Goal: Task Accomplishment & Management: Complete application form

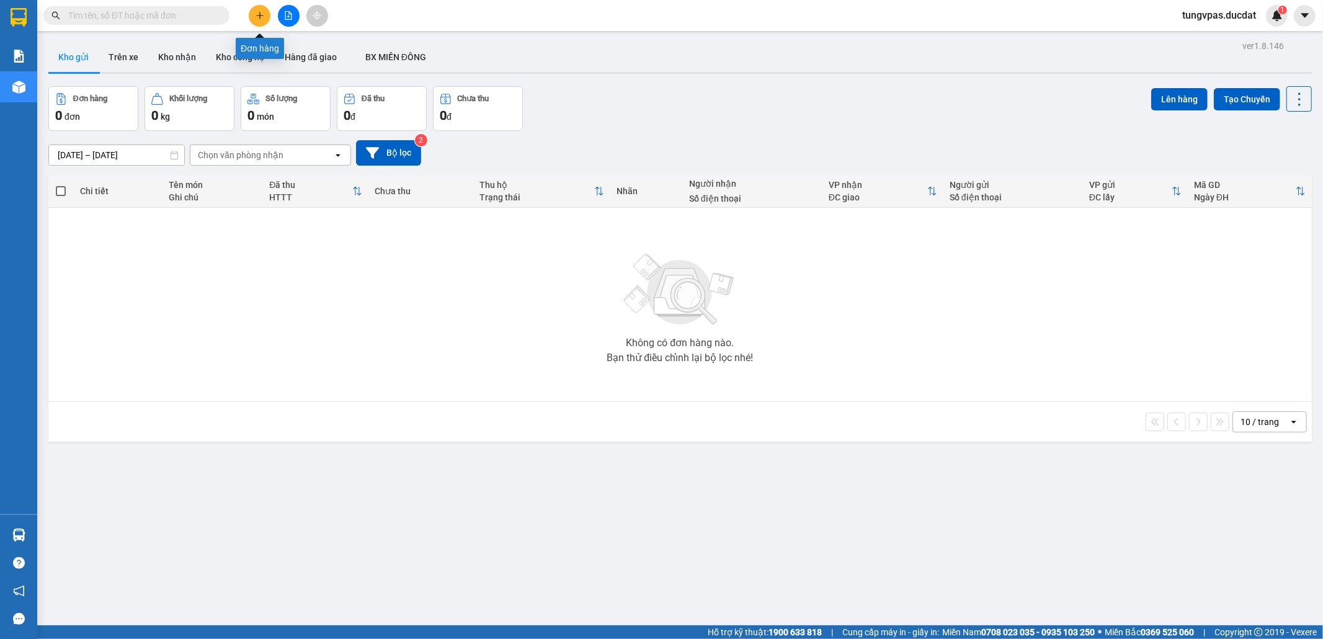
click at [256, 12] on icon "plus" at bounding box center [260, 15] width 9 height 9
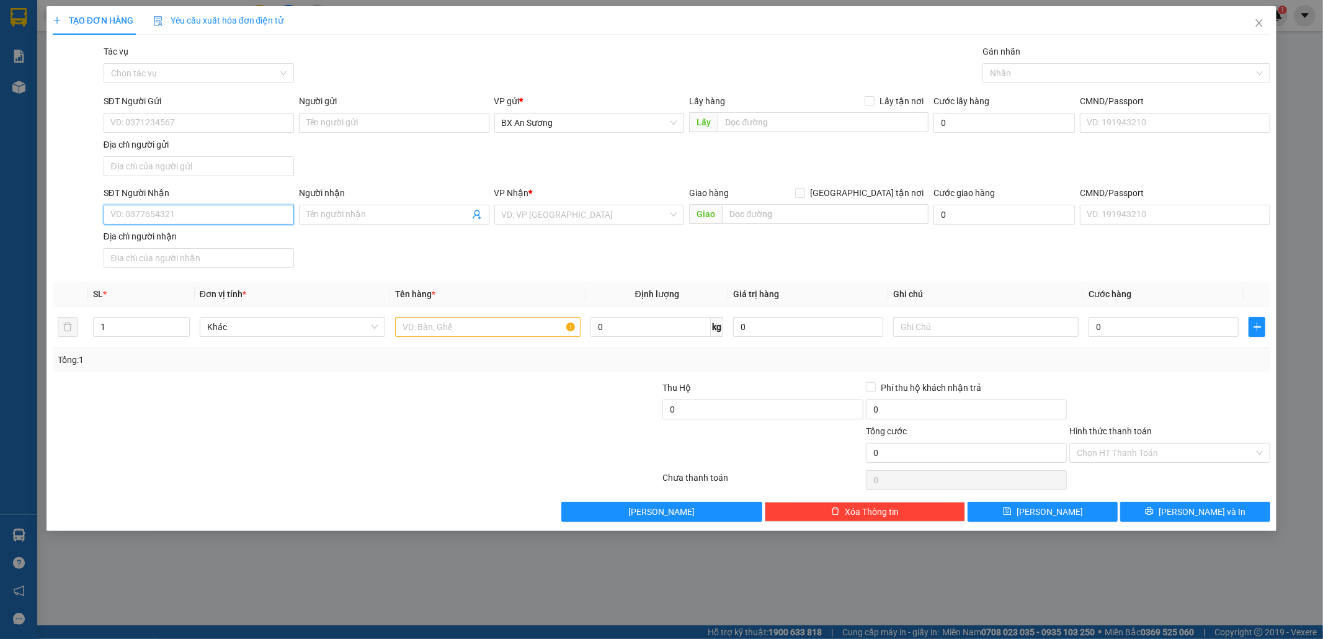
click at [266, 218] on input "SĐT Người Nhận" at bounding box center [199, 215] width 190 height 20
click at [220, 236] on div "0983755870" at bounding box center [199, 241] width 176 height 14
type input "0983755870"
click at [427, 332] on input "text" at bounding box center [487, 327] width 185 height 20
type input "1 BAO ĐỎ"
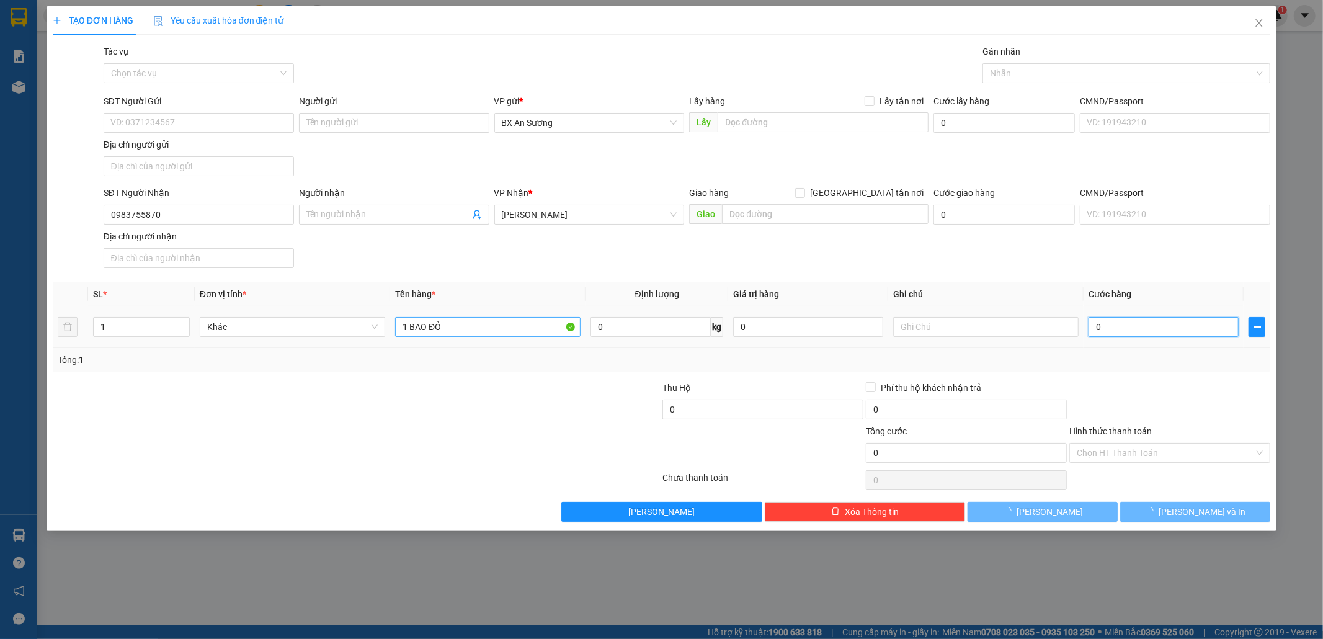
type input "7"
type input "70"
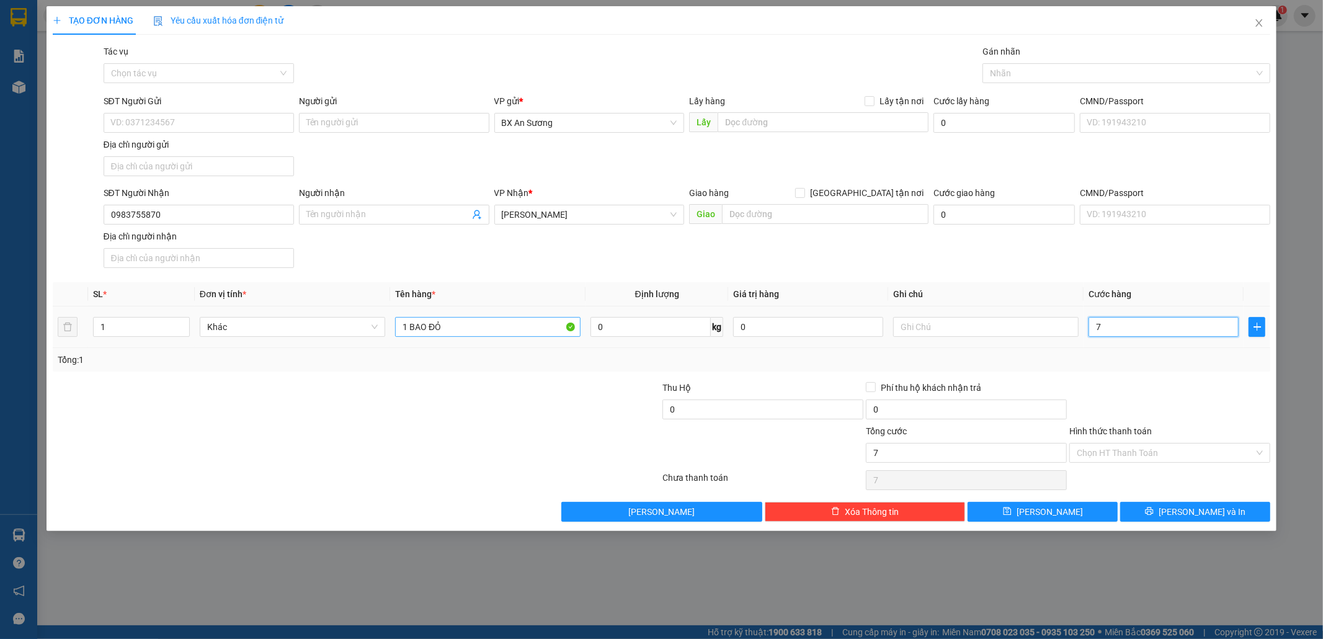
type input "70"
type input "70.000"
click at [1194, 507] on button "[PERSON_NAME] và In" at bounding box center [1195, 512] width 150 height 20
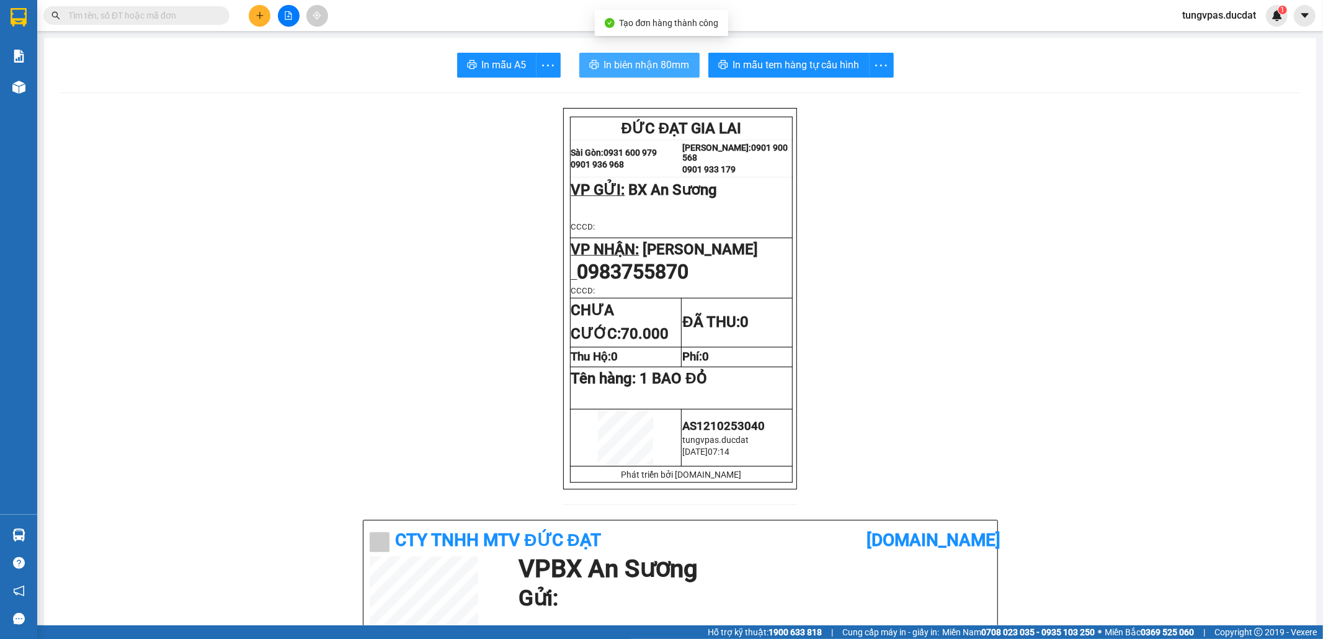
click at [660, 66] on span "In biên nhận 80mm" at bounding box center [647, 65] width 86 height 16
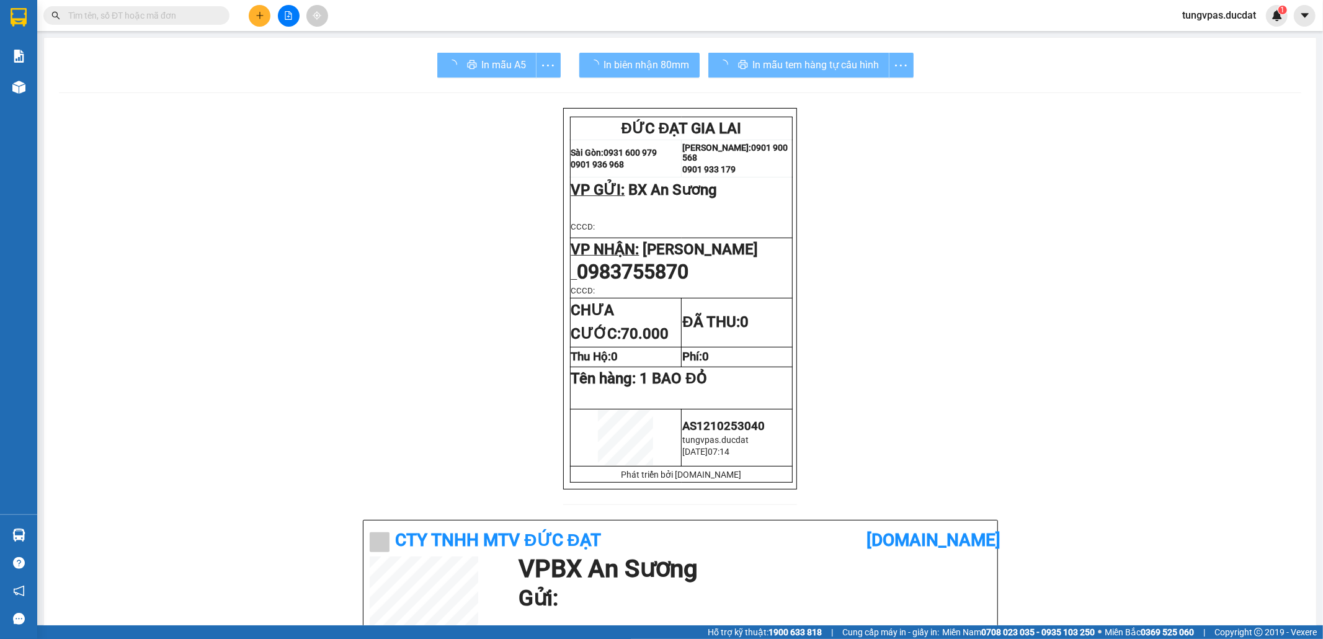
click at [847, 74] on div "In mẫu tem hàng tự cấu hình" at bounding box center [810, 65] width 205 height 25
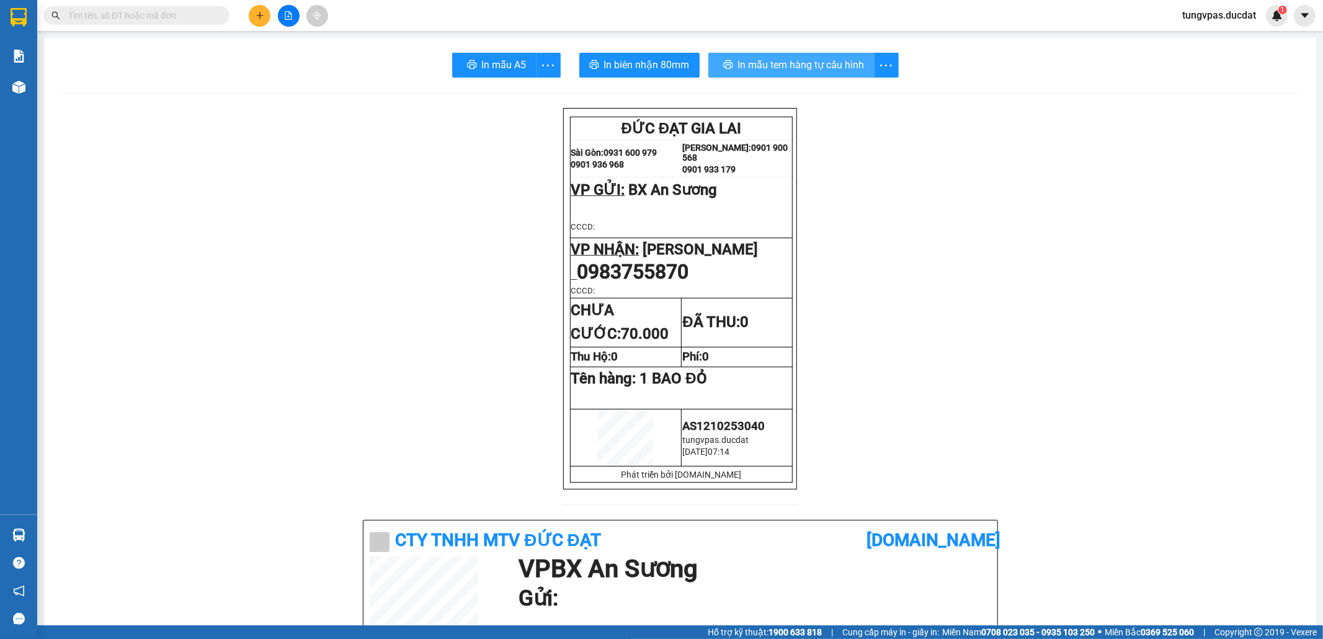
click at [837, 65] on span "In mẫu tem hàng tự cấu hình" at bounding box center [801, 65] width 127 height 16
